Goal: Information Seeking & Learning: Learn about a topic

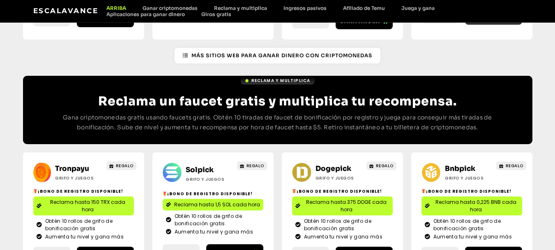
scroll to position [259, 0]
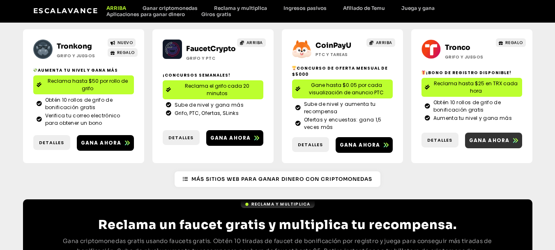
click at [494, 136] on font "Gana ahora" at bounding box center [489, 139] width 41 height 7
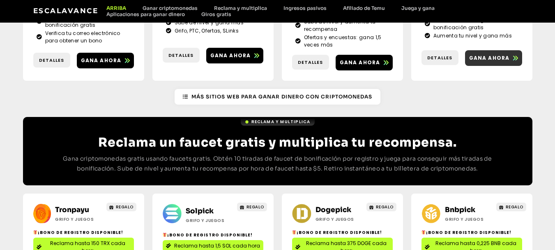
scroll to position [423, 0]
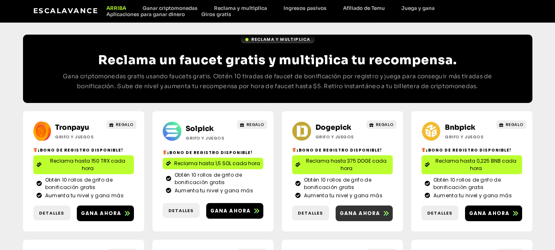
click at [351, 209] on font "Gana ahora" at bounding box center [360, 212] width 41 height 7
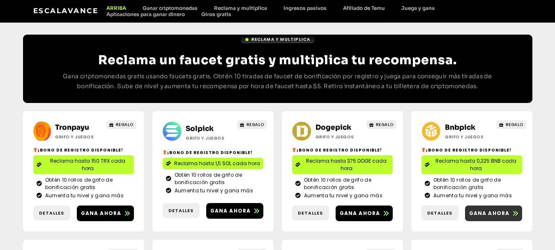
click at [499, 209] on font "Gana ahora" at bounding box center [489, 212] width 41 height 7
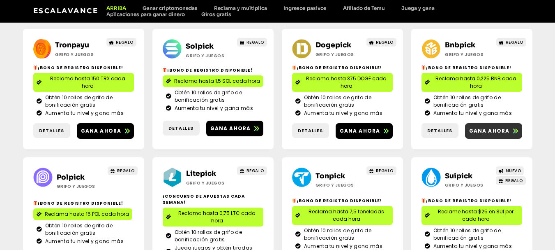
scroll to position [546, 0]
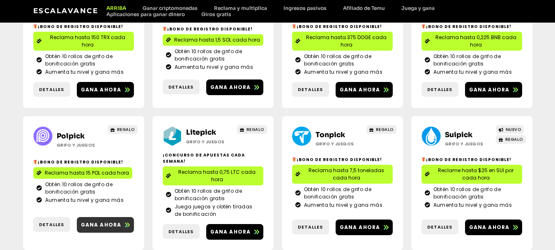
click at [106, 221] on font "Gana ahora" at bounding box center [101, 224] width 41 height 7
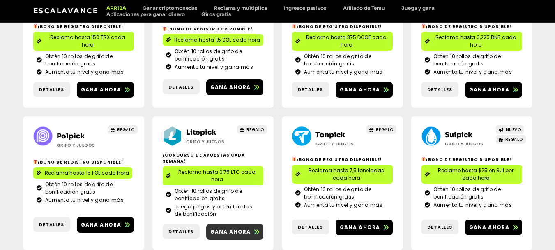
click at [235, 228] on font "Gana ahora" at bounding box center [230, 231] width 41 height 7
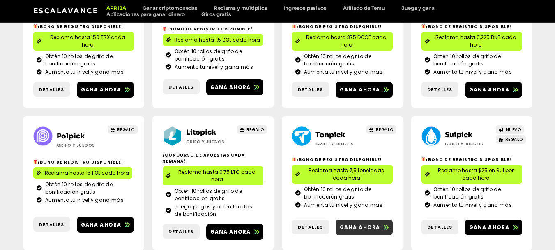
click at [361, 223] on font "Gana ahora" at bounding box center [360, 226] width 41 height 7
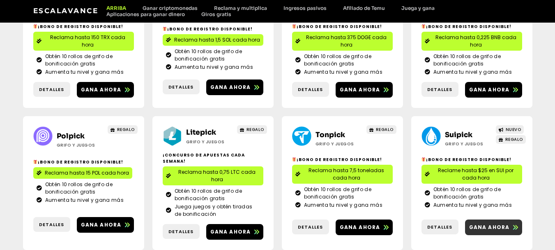
click at [494, 223] on font "Gana ahora" at bounding box center [489, 226] width 41 height 7
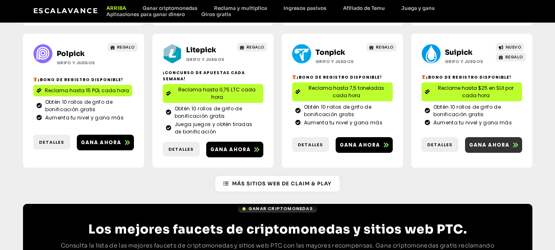
scroll to position [670, 0]
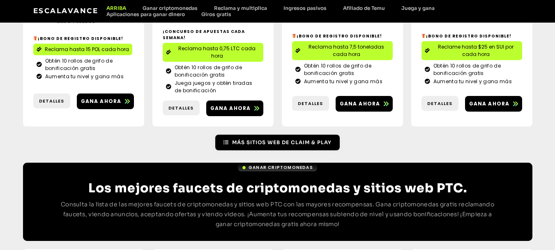
click at [259, 139] on font "Más sitios web de Claim & Play" at bounding box center [281, 142] width 99 height 6
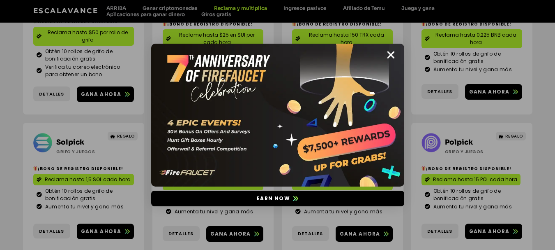
scroll to position [207, 0]
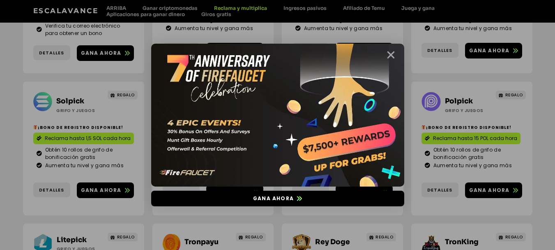
click at [389, 53] on icon "Cerca" at bounding box center [391, 55] width 10 height 10
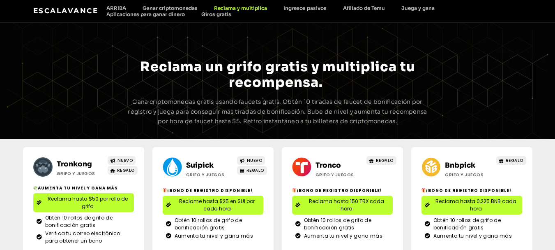
scroll to position [82, 0]
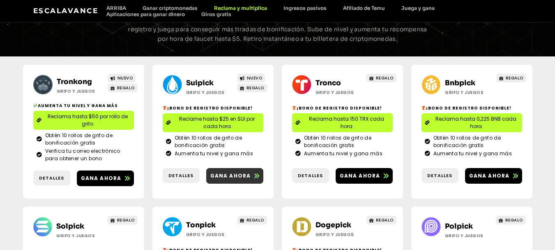
click at [231, 174] on font "Gana ahora" at bounding box center [230, 175] width 41 height 7
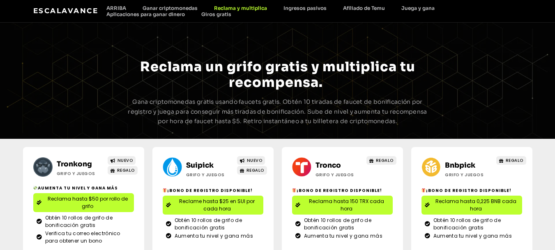
scroll to position [41, 0]
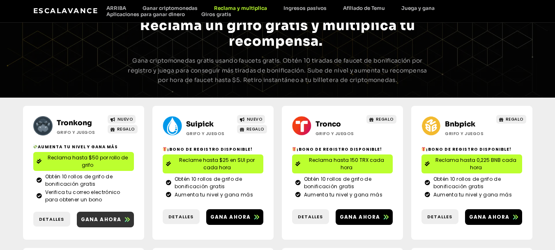
click at [109, 215] on font "Gana ahora" at bounding box center [101, 218] width 41 height 7
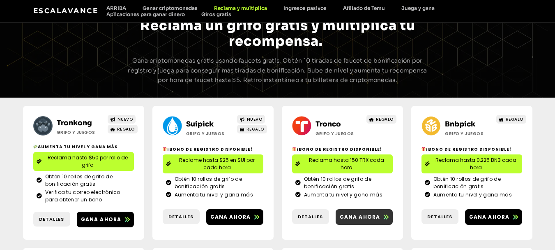
click at [360, 213] on font "Gana ahora" at bounding box center [360, 216] width 41 height 7
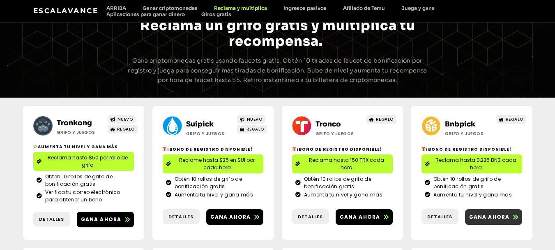
click at [494, 219] on link "Gana ahora" at bounding box center [493, 217] width 57 height 16
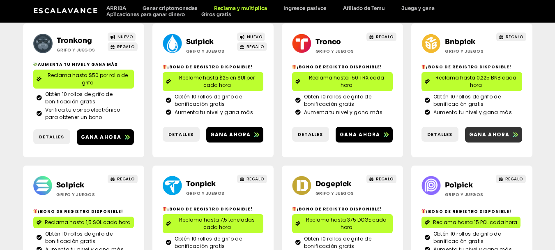
scroll to position [164, 0]
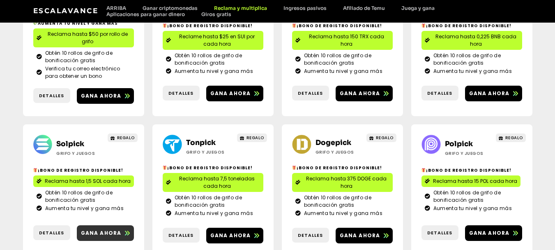
click at [123, 229] on span "Gana ahora" at bounding box center [105, 232] width 57 height 7
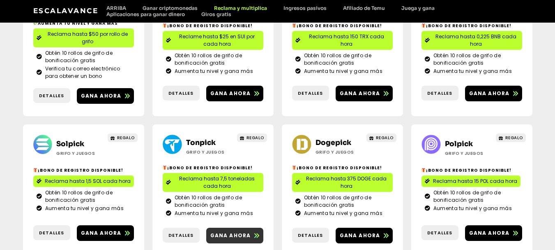
click at [234, 231] on font "Gana ahora" at bounding box center [230, 234] width 41 height 7
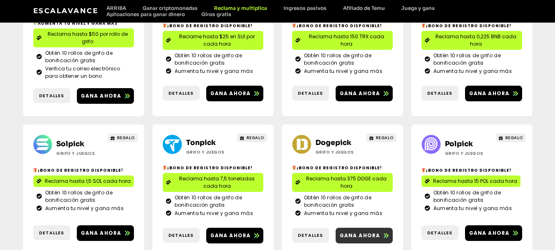
click at [372, 231] on font "Gana ahora" at bounding box center [360, 234] width 41 height 7
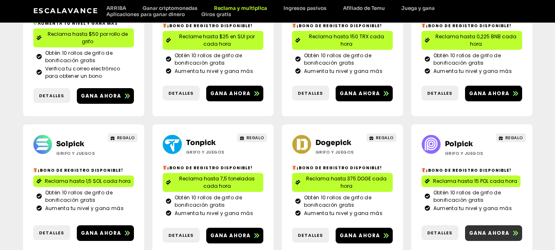
click at [498, 229] on font "Gana ahora" at bounding box center [489, 232] width 41 height 7
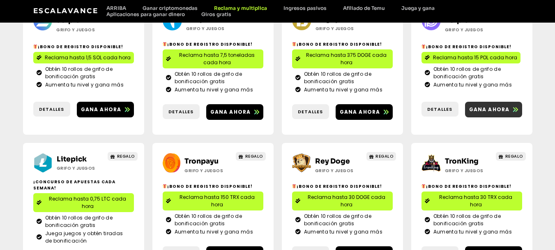
scroll to position [329, 0]
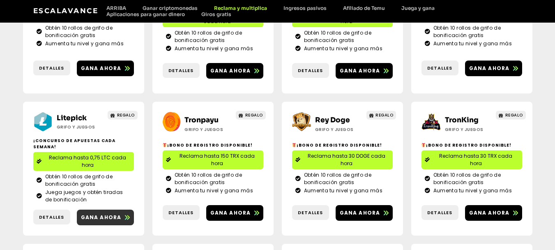
click at [101, 213] on font "Gana ahora" at bounding box center [101, 216] width 41 height 7
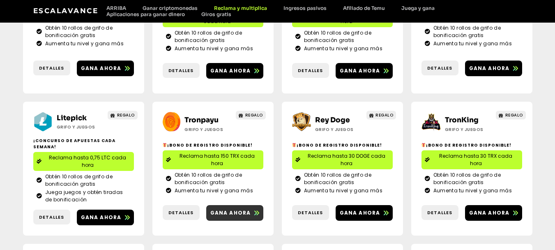
click at [243, 209] on font "Gana ahora" at bounding box center [230, 212] width 41 height 7
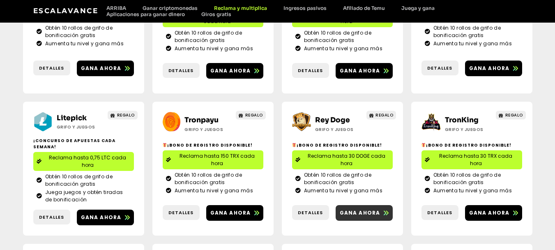
click at [374, 209] on span "Gana ahora" at bounding box center [360, 212] width 41 height 7
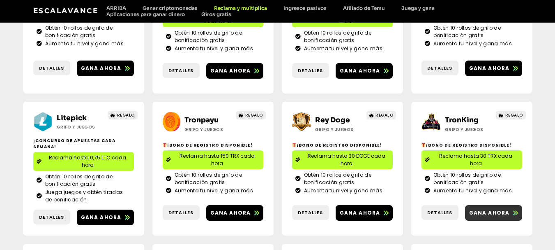
click at [491, 209] on font "Gana ahora" at bounding box center [489, 212] width 41 height 7
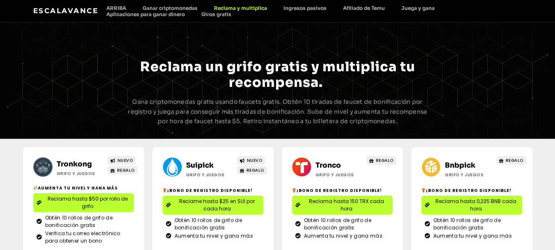
scroll to position [82, 0]
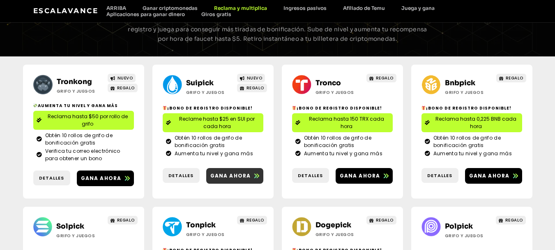
click at [223, 172] on font "Gana ahora" at bounding box center [230, 175] width 41 height 7
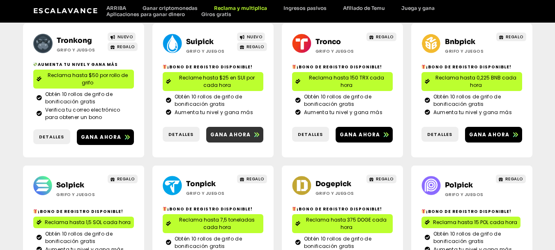
scroll to position [206, 0]
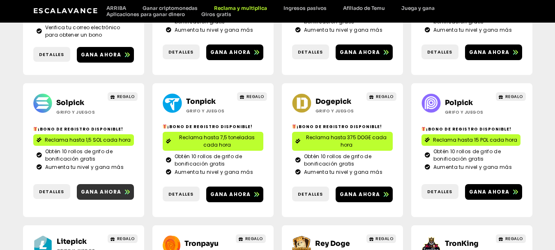
click at [97, 188] on font "Gana ahora" at bounding box center [101, 191] width 41 height 7
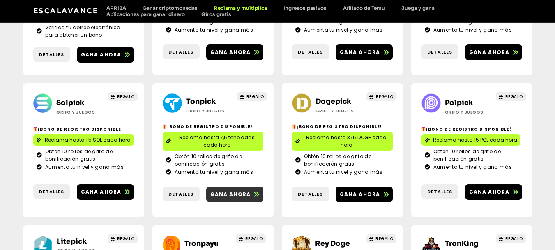
click at [233, 190] on font "Gana ahora" at bounding box center [230, 193] width 41 height 7
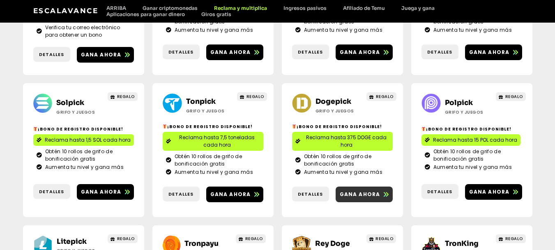
click at [368, 190] on font "Gana ahora" at bounding box center [360, 193] width 41 height 7
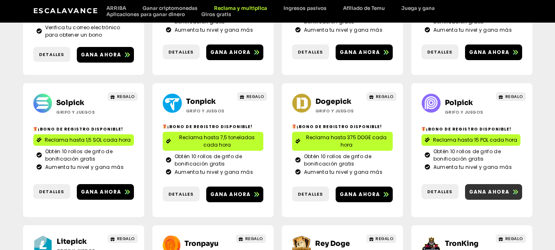
click at [503, 188] on font "Gana ahora" at bounding box center [489, 191] width 41 height 7
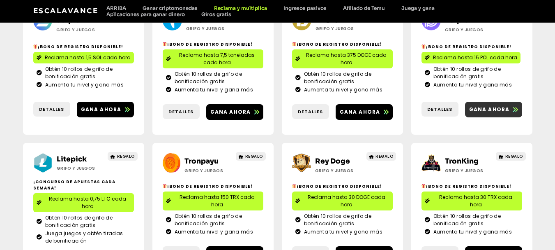
scroll to position [329, 0]
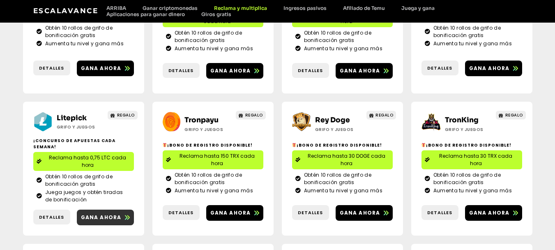
click at [104, 213] on font "Gana ahora" at bounding box center [101, 216] width 41 height 7
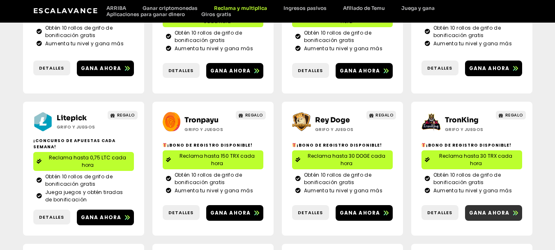
click at [497, 209] on font "Gana ahora" at bounding box center [489, 212] width 41 height 7
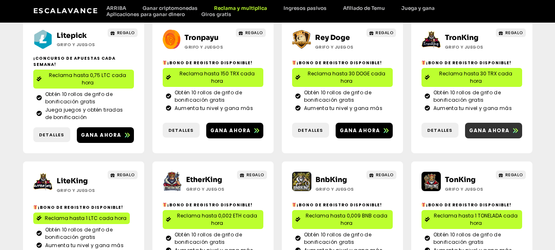
scroll to position [452, 0]
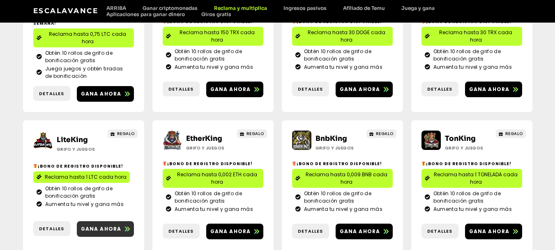
click at [102, 225] on font "Gana ahora" at bounding box center [101, 228] width 41 height 7
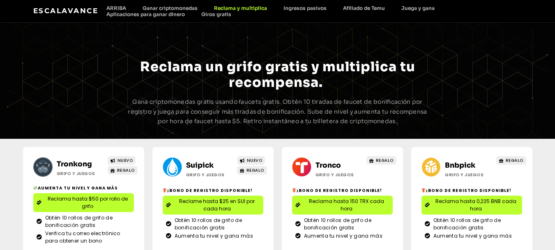
scroll to position [82, 0]
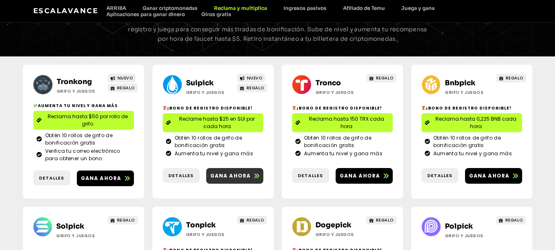
click at [243, 172] on font "Gana ahora" at bounding box center [230, 175] width 41 height 7
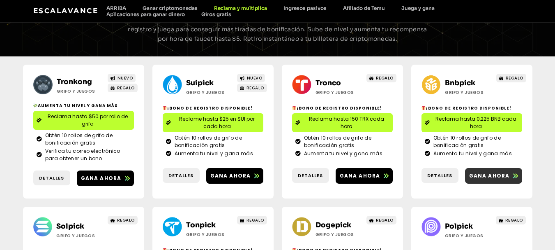
click at [480, 172] on font "Gana ahora" at bounding box center [489, 175] width 41 height 7
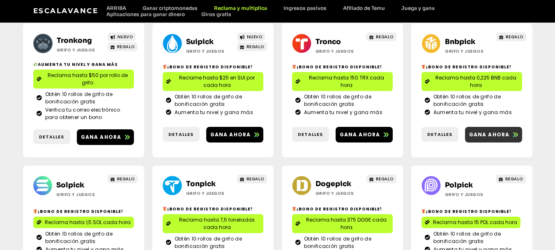
scroll to position [164, 0]
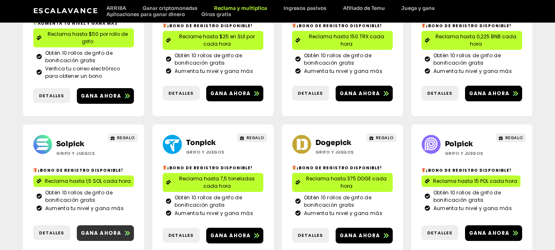
click at [99, 225] on link "Gana ahora" at bounding box center [105, 233] width 57 height 16
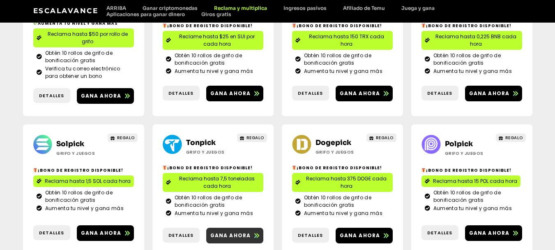
click at [244, 231] on font "Gana ahora" at bounding box center [230, 234] width 41 height 7
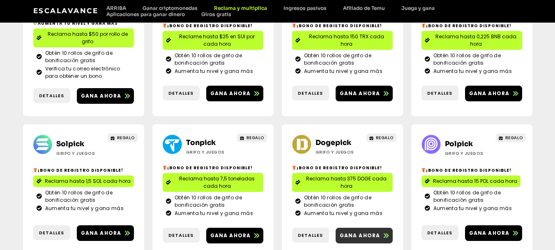
click at [366, 231] on font "Gana ahora" at bounding box center [360, 234] width 41 height 7
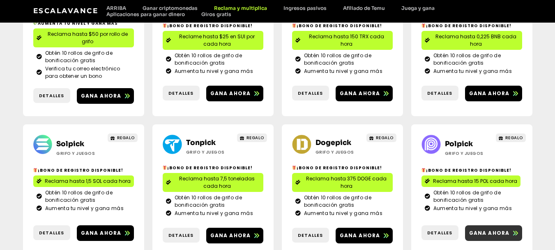
click at [486, 229] on font "Gana ahora" at bounding box center [489, 232] width 41 height 7
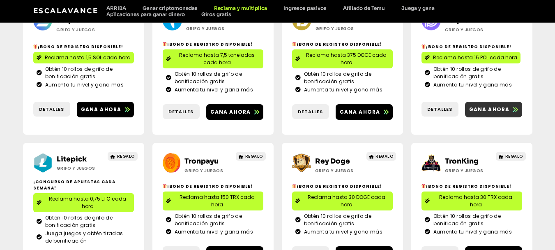
scroll to position [329, 0]
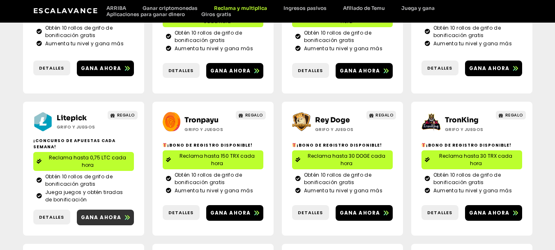
click at [101, 209] on link "Gana ahora" at bounding box center [105, 217] width 57 height 16
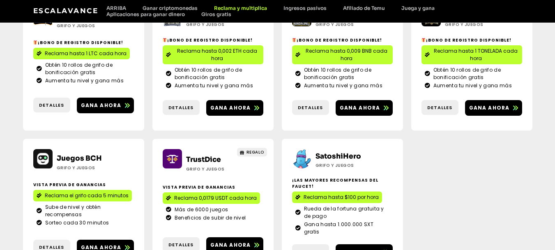
scroll to position [721, 0]
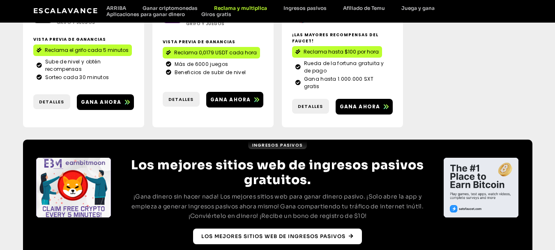
click at [340, 233] on font "Los mejores sitios web de ingresos pasivos" at bounding box center [273, 236] width 144 height 6
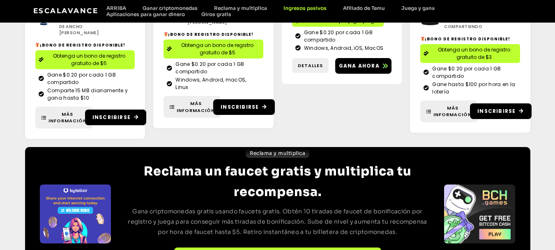
scroll to position [379, 0]
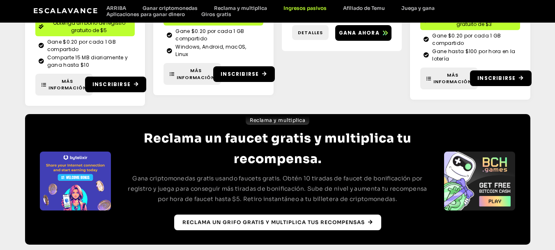
click at [281, 214] on link "Reclama un grifo gratis y multiplica tus recompensas" at bounding box center [277, 222] width 207 height 16
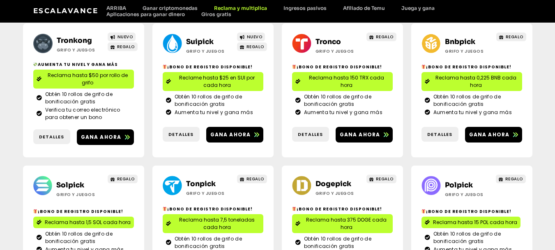
scroll to position [164, 0]
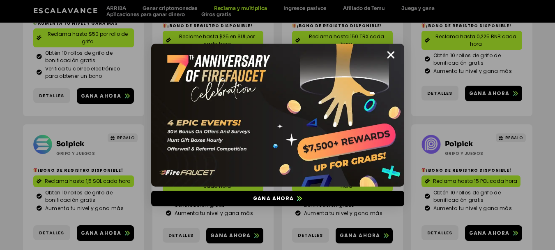
drag, startPoint x: 394, startPoint y: 56, endPoint x: 386, endPoint y: 65, distance: 12.5
click at [394, 56] on icon "Cerca" at bounding box center [391, 55] width 10 height 10
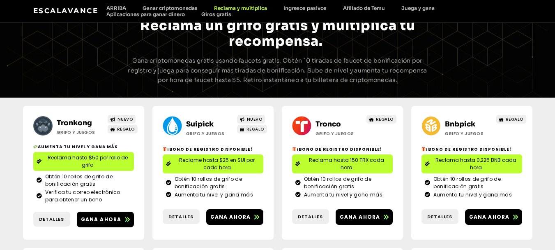
scroll to position [82, 0]
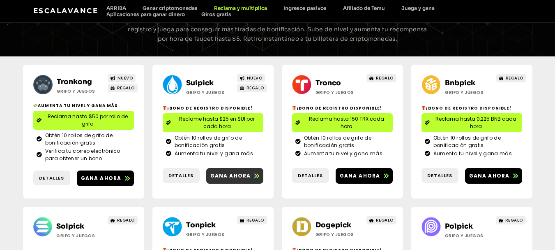
click at [228, 172] on font "Gana ahora" at bounding box center [230, 175] width 41 height 7
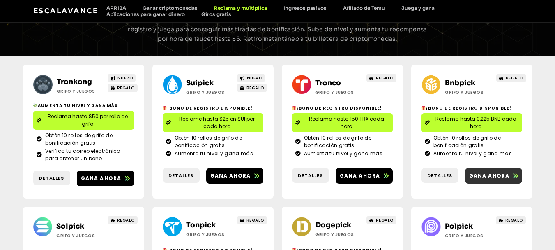
click at [484, 172] on font "Gana ahora" at bounding box center [489, 175] width 41 height 7
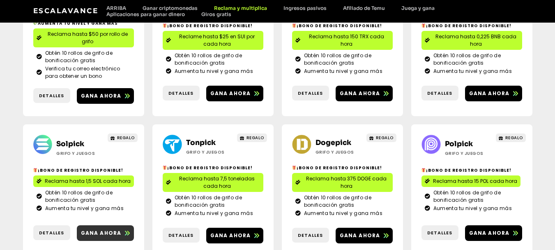
click at [112, 229] on font "Gana ahora" at bounding box center [101, 232] width 41 height 7
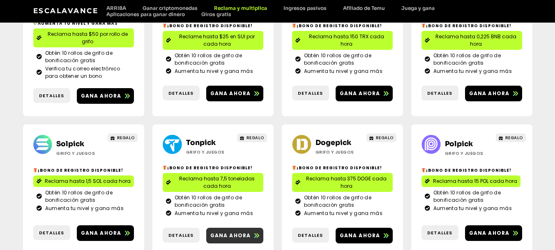
click at [234, 231] on font "Gana ahora" at bounding box center [230, 234] width 41 height 7
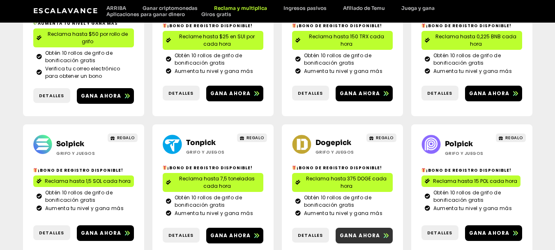
click at [354, 227] on link "Gana ahora" at bounding box center [364, 235] width 57 height 16
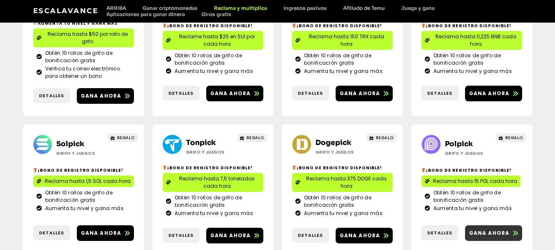
click at [503, 229] on font "Gana ahora" at bounding box center [489, 232] width 41 height 7
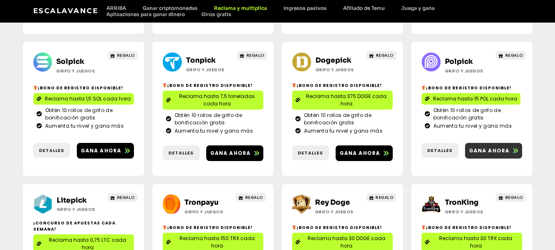
scroll to position [288, 0]
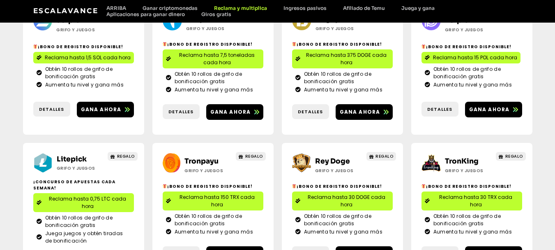
click at [245, 249] on font "Gana ahora" at bounding box center [230, 253] width 41 height 7
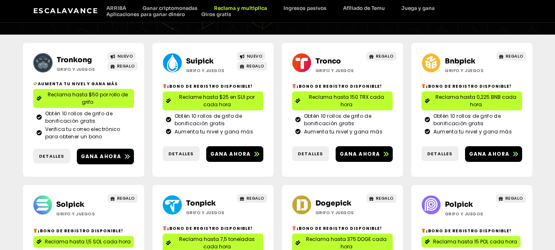
scroll to position [63, 0]
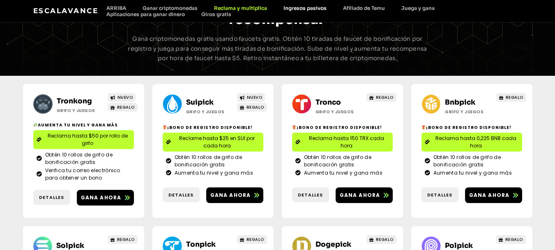
click at [314, 7] on font "Ingresos pasivos" at bounding box center [305, 8] width 43 height 6
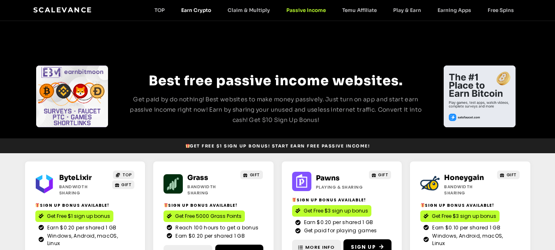
click at [204, 11] on link "Earn Crypto" at bounding box center [196, 10] width 46 height 6
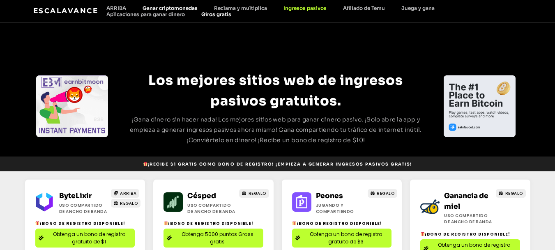
click at [204, 11] on font "Giros gratis" at bounding box center [216, 14] width 30 height 6
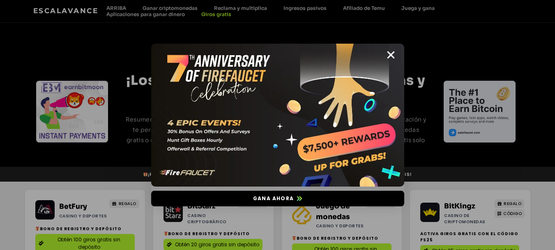
click at [388, 52] on icon "Cerca" at bounding box center [391, 55] width 10 height 10
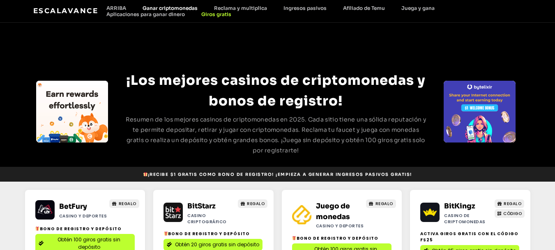
click at [157, 6] on font "Ganar criptomonedas" at bounding box center [170, 8] width 55 height 6
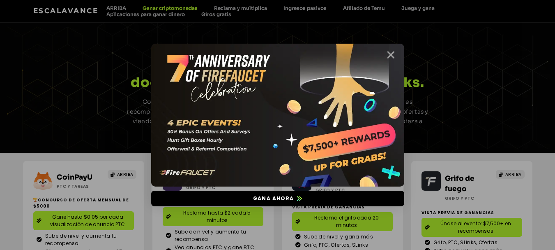
click at [394, 55] on icon "Cerca" at bounding box center [391, 55] width 10 height 10
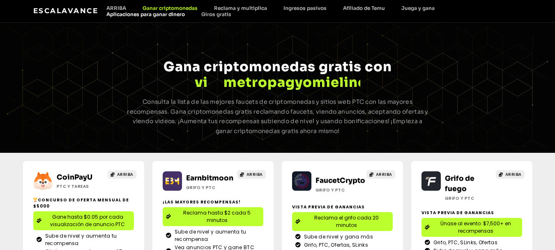
click at [150, 16] on font "Aplicaciones para ganar dinero" at bounding box center [145, 14] width 79 height 6
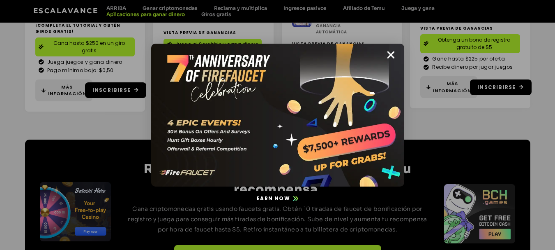
scroll to position [363, 0]
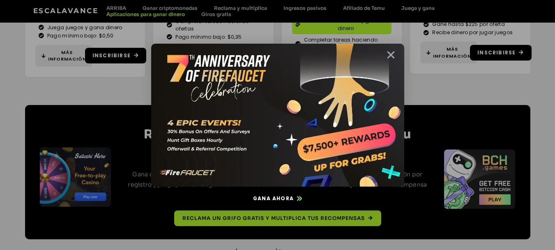
click at [392, 55] on icon "Cerca" at bounding box center [391, 55] width 10 height 10
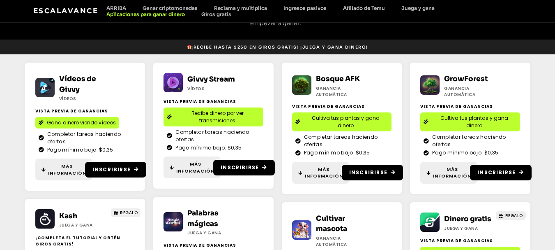
scroll to position [0, 0]
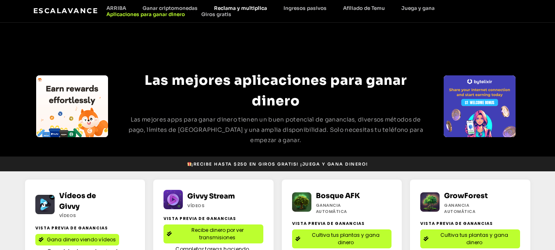
click at [237, 8] on font "Reclama y multiplica" at bounding box center [240, 8] width 53 height 6
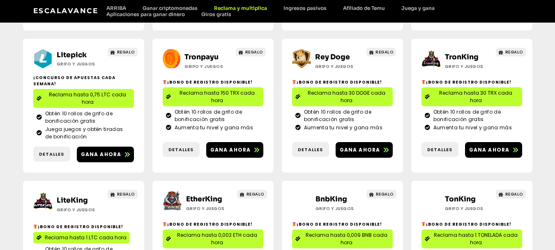
scroll to position [268, 0]
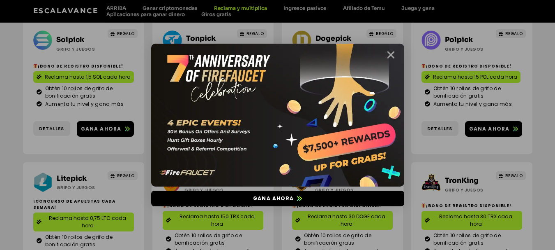
click at [393, 55] on icon "Cerca" at bounding box center [391, 55] width 10 height 10
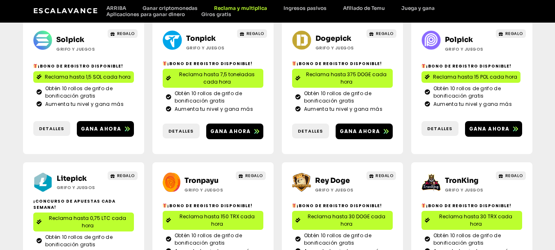
click at [81, 11] on font "Escalavance" at bounding box center [65, 11] width 65 height 8
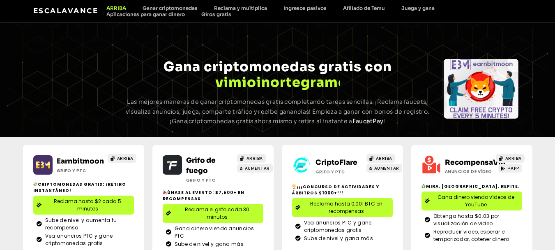
scroll to position [273, 0]
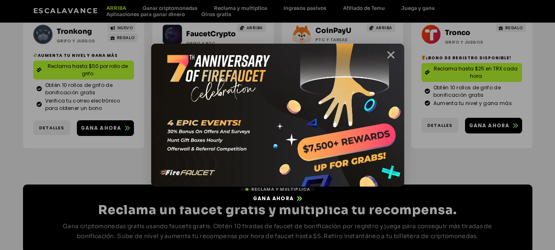
click at [393, 54] on icon "Cerca" at bounding box center [391, 55] width 10 height 10
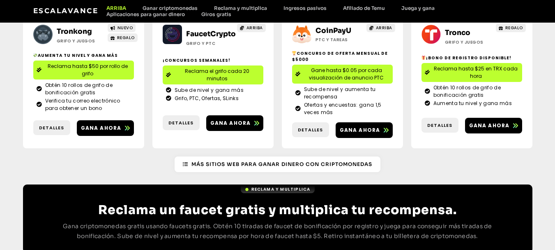
scroll to position [191, 0]
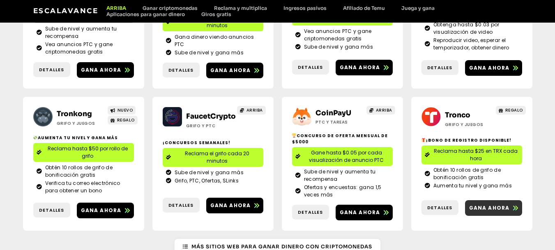
click at [495, 204] on font "Gana ahora" at bounding box center [489, 207] width 41 height 7
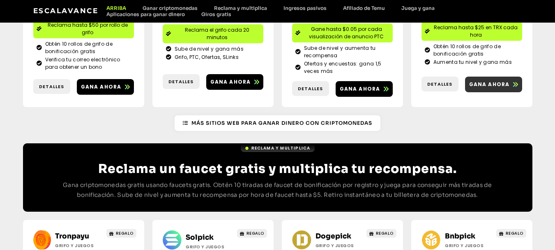
scroll to position [438, 0]
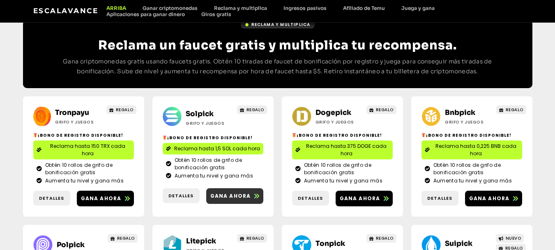
click at [224, 192] on font "Gana ahora" at bounding box center [230, 195] width 41 height 7
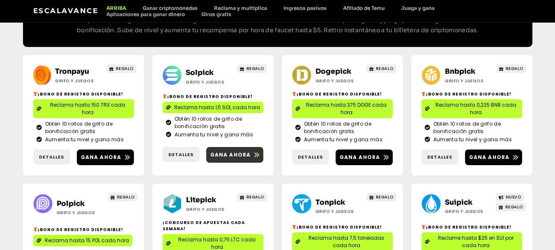
scroll to position [520, 0]
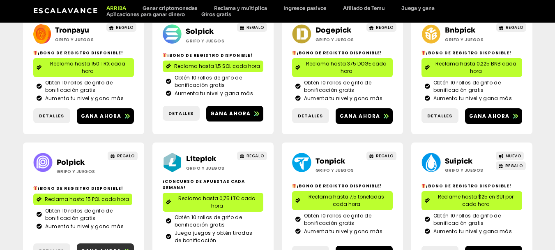
click at [99, 247] on font "Gana ahora" at bounding box center [101, 250] width 41 height 7
click at [360, 249] on font "Gana ahora" at bounding box center [360, 253] width 41 height 7
click at [498, 249] on font "Gana ahora" at bounding box center [489, 253] width 41 height 7
